Goal: Task Accomplishment & Management: Manage account settings

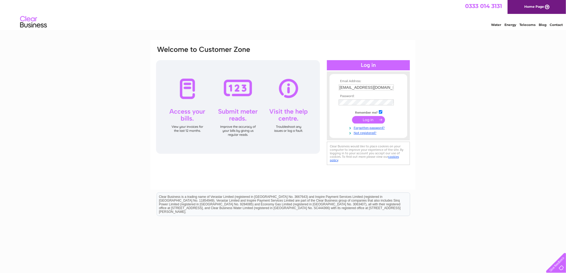
click at [389, 87] on input "renovatiobikes@gmail.com" at bounding box center [366, 88] width 55 height 6
type input "[EMAIL_ADDRESS][DOMAIN_NAME]"
click at [379, 119] on input "submit" at bounding box center [368, 120] width 33 height 8
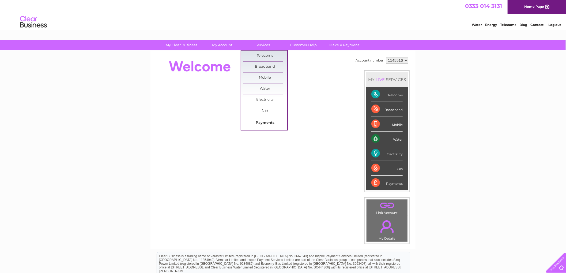
click at [268, 122] on link "Payments" at bounding box center [265, 123] width 44 height 11
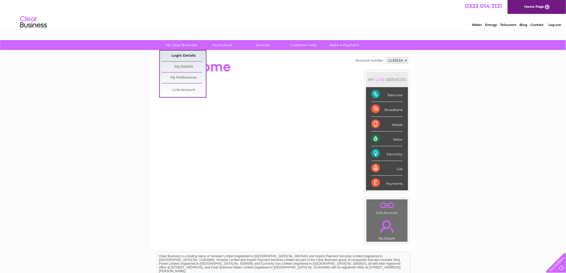
click at [182, 52] on link "Login Details" at bounding box center [184, 56] width 44 height 11
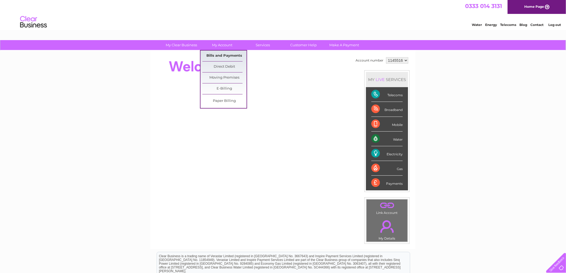
click at [223, 54] on link "Bills and Payments" at bounding box center [225, 56] width 44 height 11
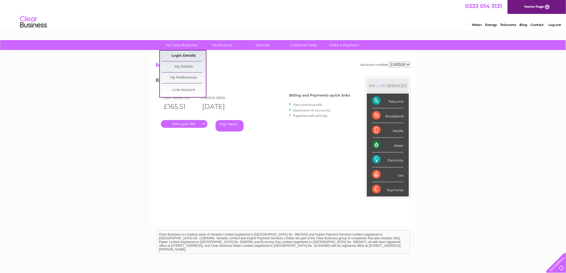
click at [188, 54] on link "Login Details" at bounding box center [184, 56] width 44 height 11
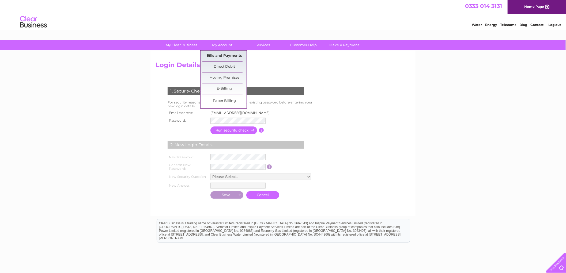
click at [221, 53] on link "Bills and Payments" at bounding box center [225, 56] width 44 height 11
